Goal: Transaction & Acquisition: Purchase product/service

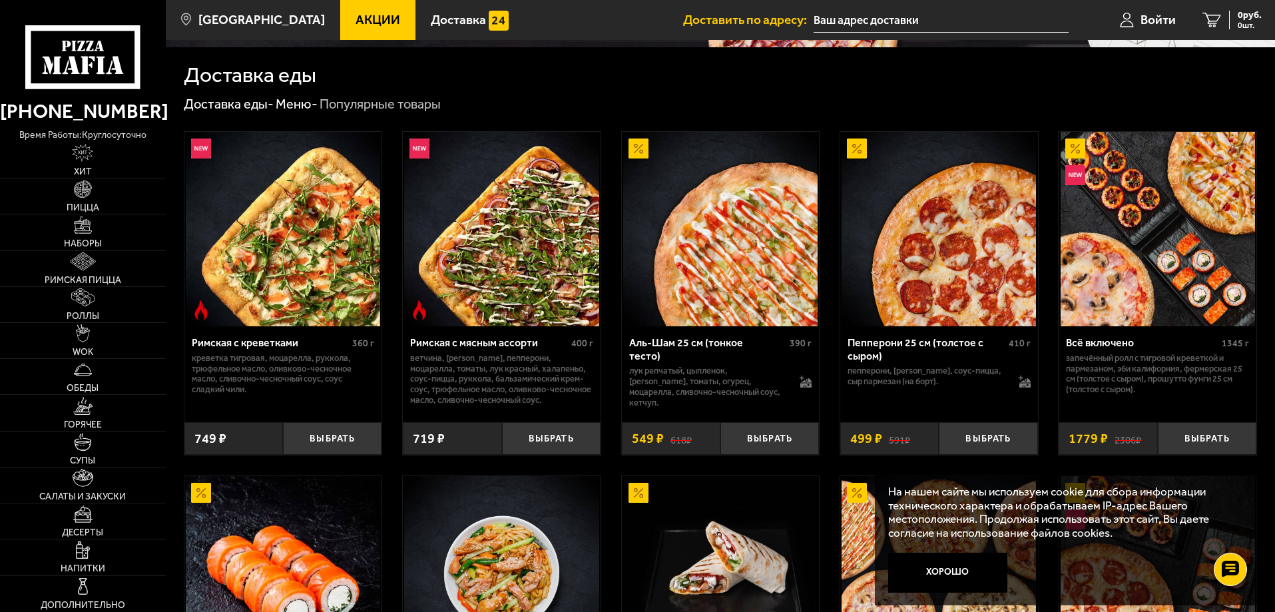
scroll to position [266, 0]
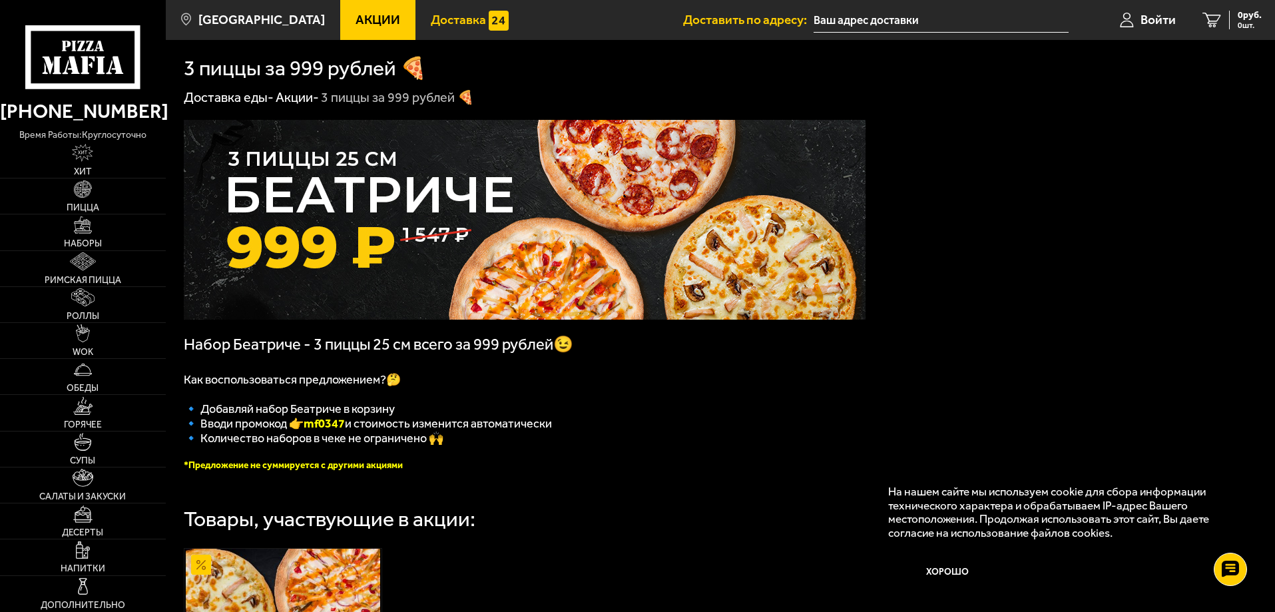
click at [438, 21] on span "Доставка" at bounding box center [458, 19] width 55 height 13
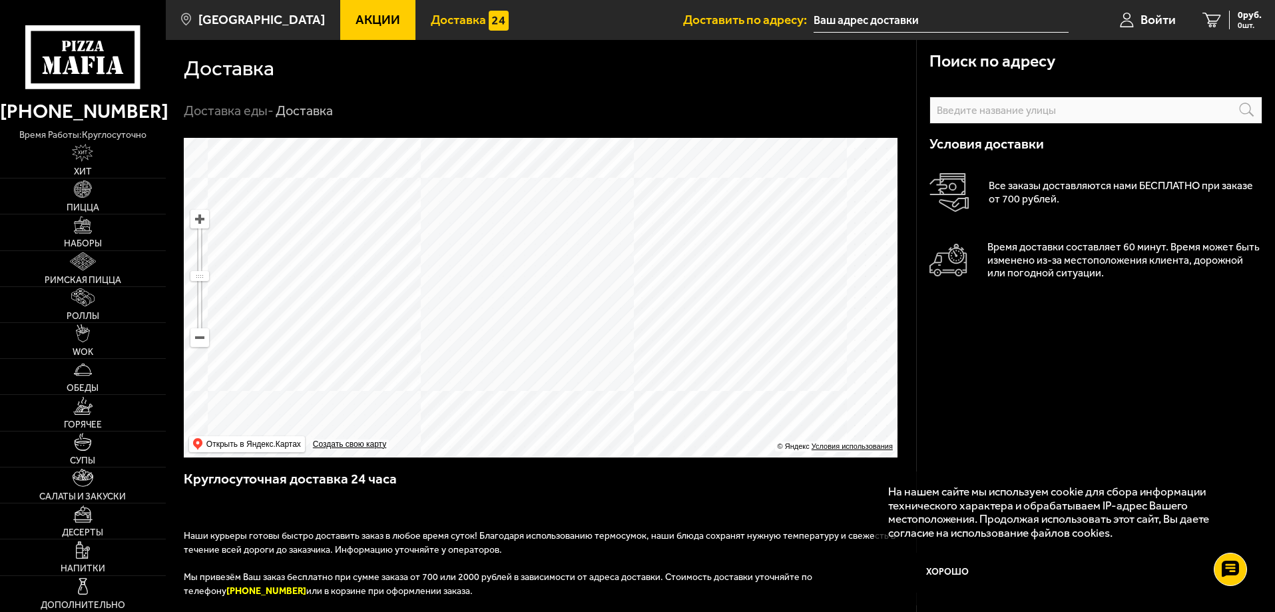
drag, startPoint x: 671, startPoint y: 232, endPoint x: 614, endPoint y: 283, distance: 76.4
click at [614, 283] on ymaps at bounding box center [541, 298] width 714 height 320
drag, startPoint x: 691, startPoint y: 264, endPoint x: 631, endPoint y: 182, distance: 101.6
click at [631, 182] on ymaps at bounding box center [541, 298] width 714 height 320
click at [83, 208] on span "Пицца" at bounding box center [83, 207] width 33 height 9
